Goal: Check status: Check status

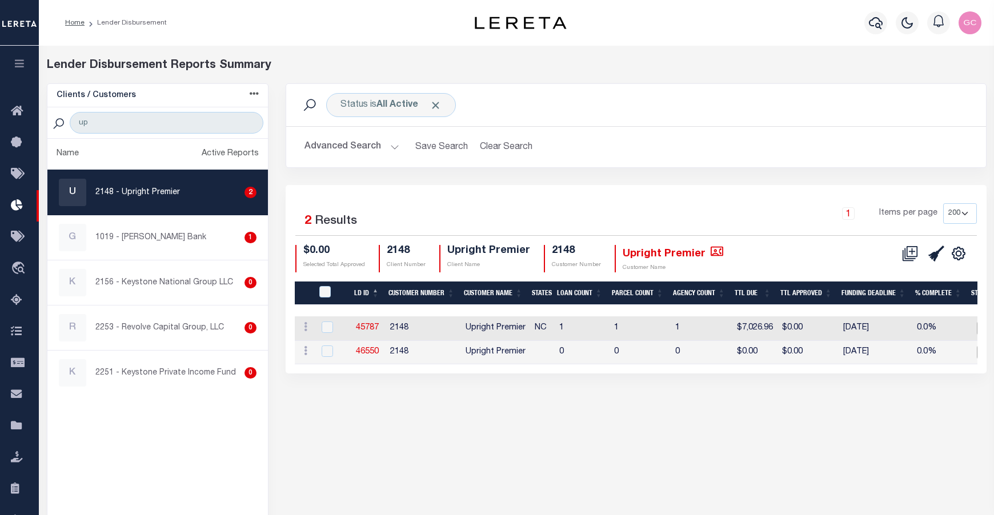
select select "200"
click at [18, 66] on icon "button" at bounding box center [19, 63] width 13 height 10
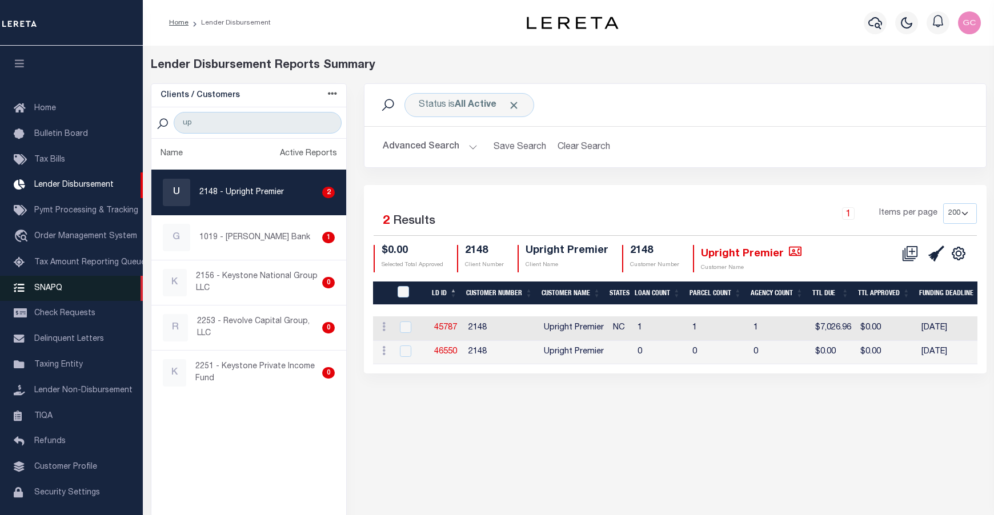
click at [54, 284] on span "SNAPQ" at bounding box center [48, 288] width 28 height 8
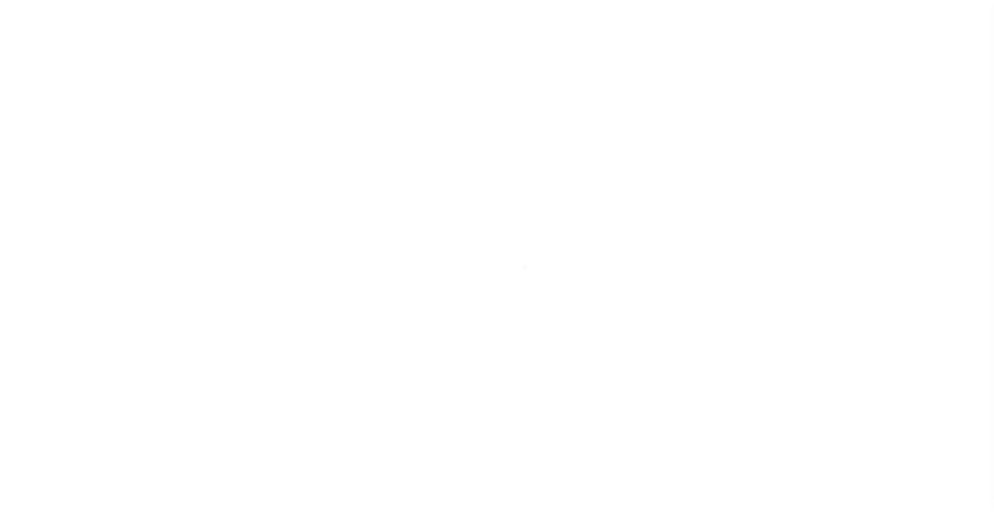
scroll to position [41, 0]
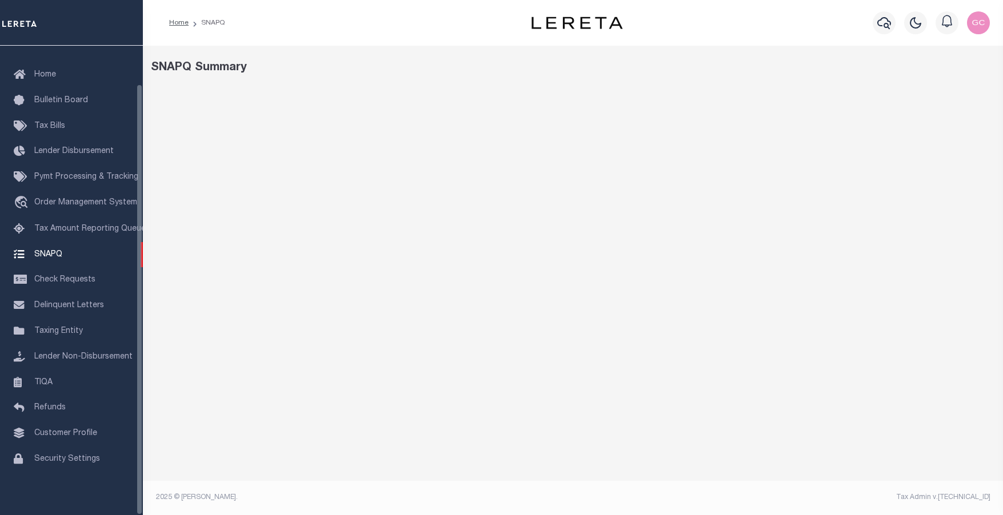
select select "100"
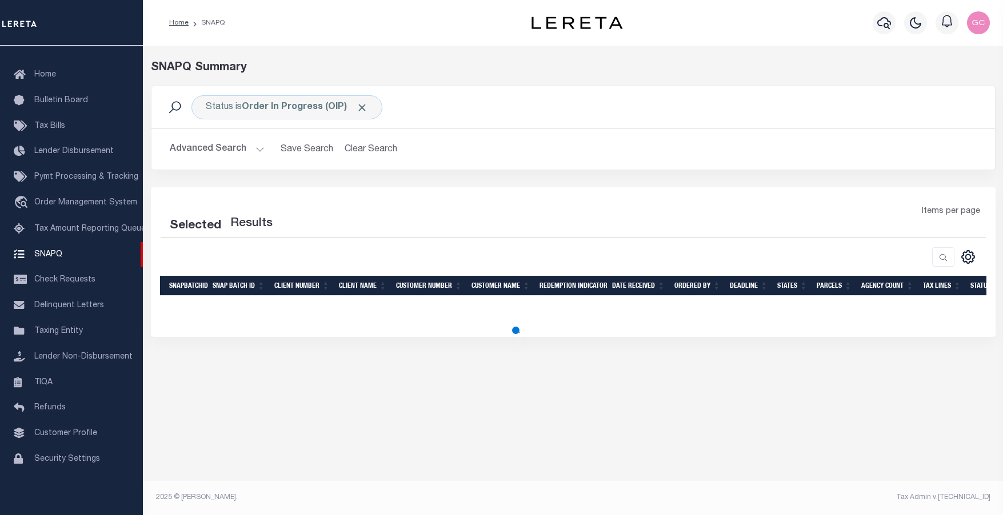
select select "100"
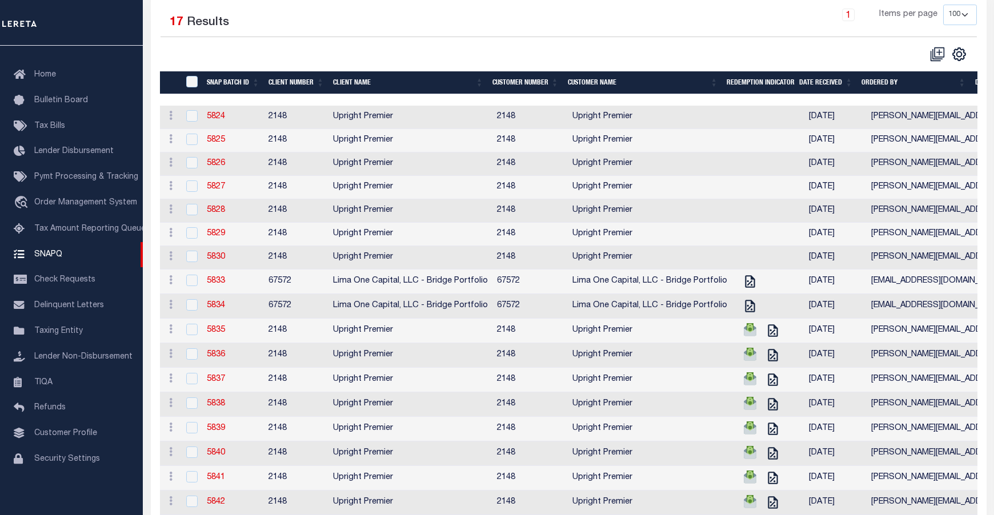
scroll to position [229, 0]
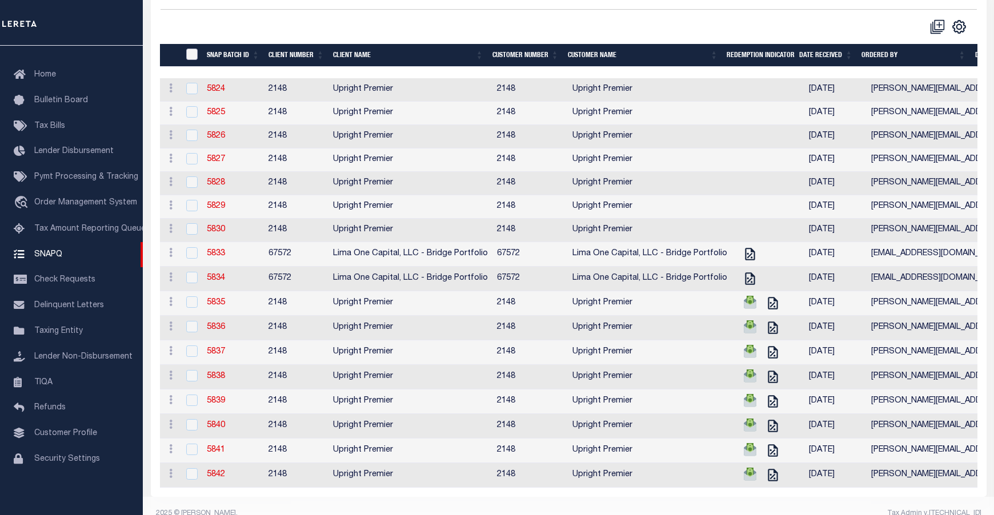
click at [187, 54] on input "SNAPBatchId" at bounding box center [191, 54] width 11 height 11
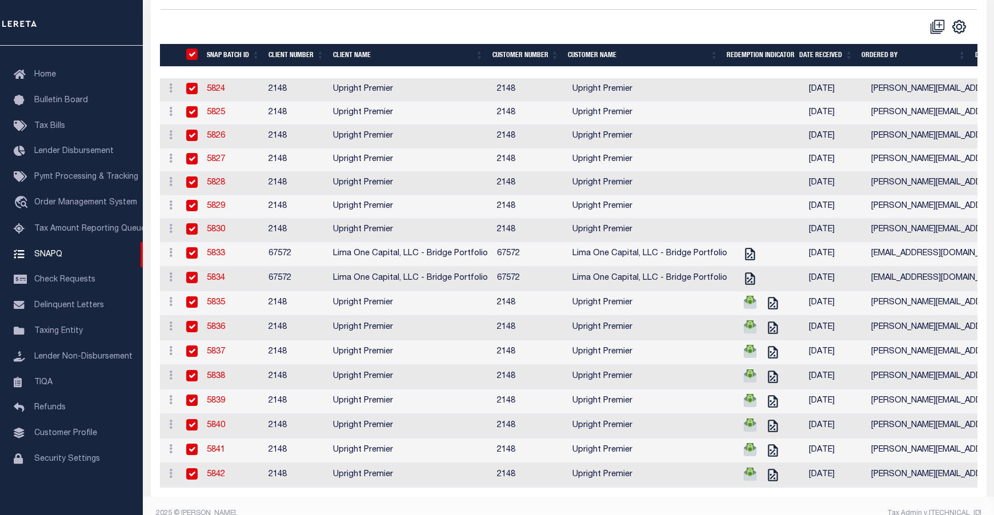
checkbox input "true"
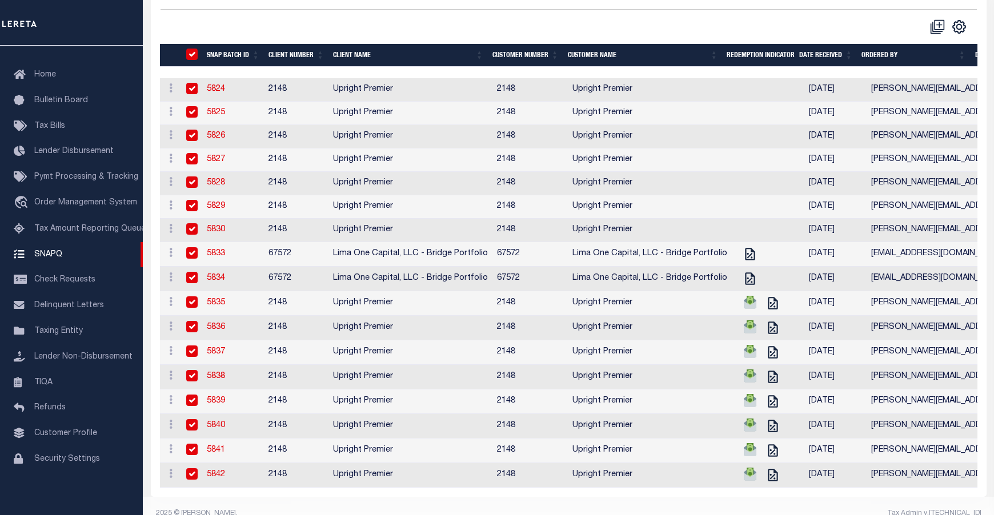
checkbox input "true"
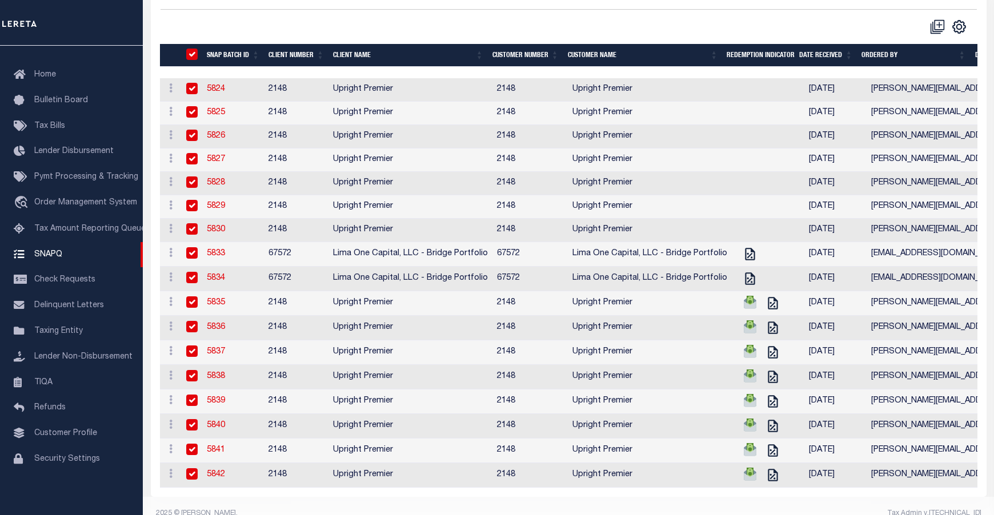
checkbox input "true"
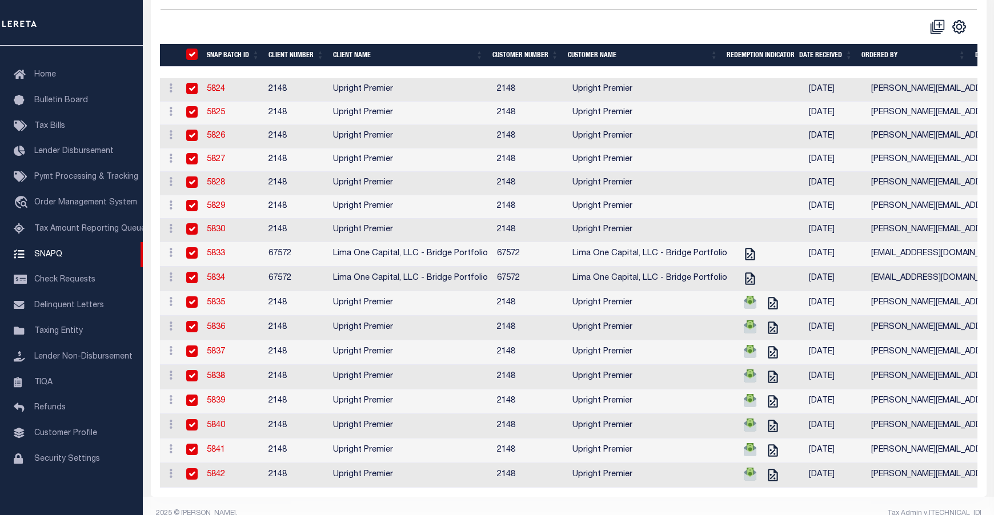
checkbox input "true"
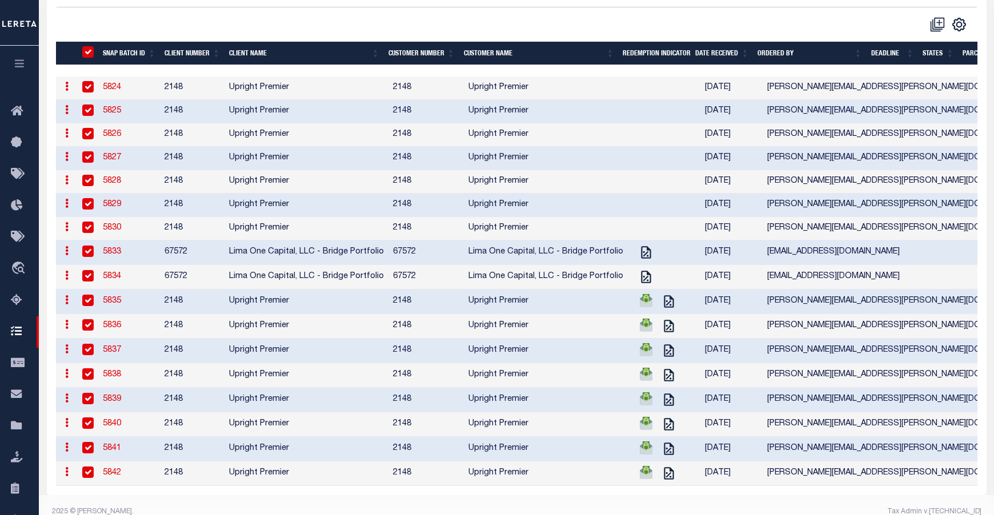
click at [90, 251] on input "checkbox" at bounding box center [87, 251] width 11 height 11
checkbox input "false"
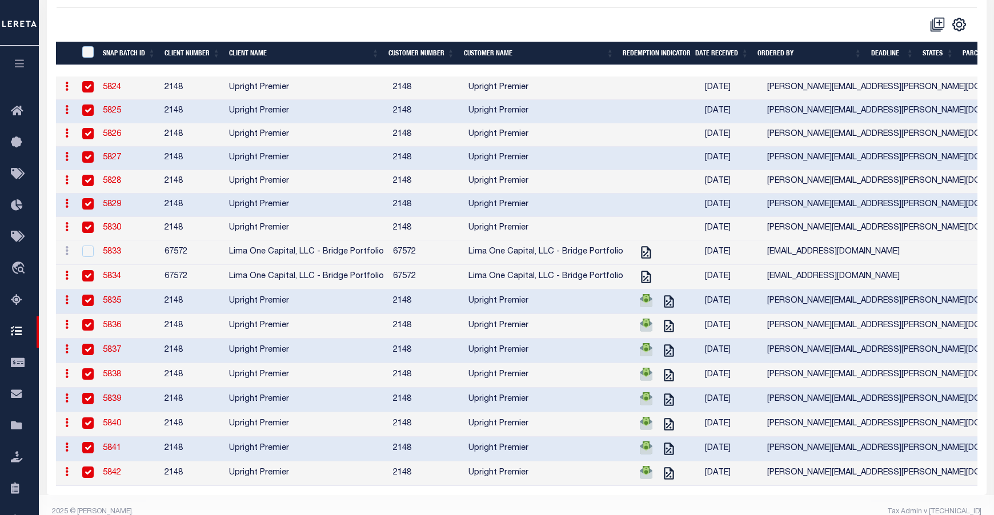
click at [93, 278] on input "checkbox" at bounding box center [87, 275] width 11 height 11
checkbox input "false"
